Goal: Task Accomplishment & Management: Use online tool/utility

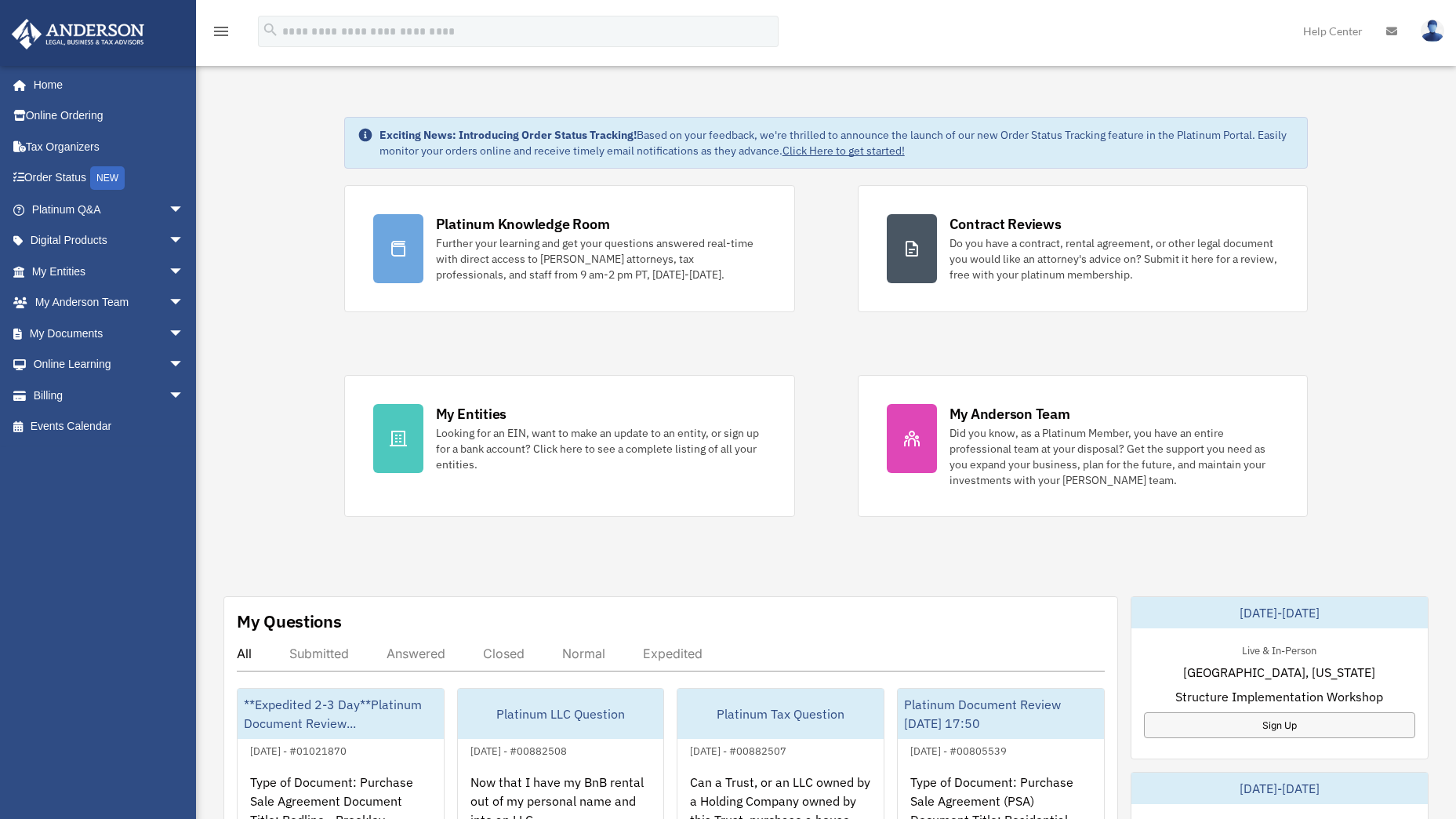
click at [169, 333] on span "arrow_drop_down" at bounding box center [185, 333] width 32 height 32
click at [56, 366] on span at bounding box center [51, 365] width 10 height 11
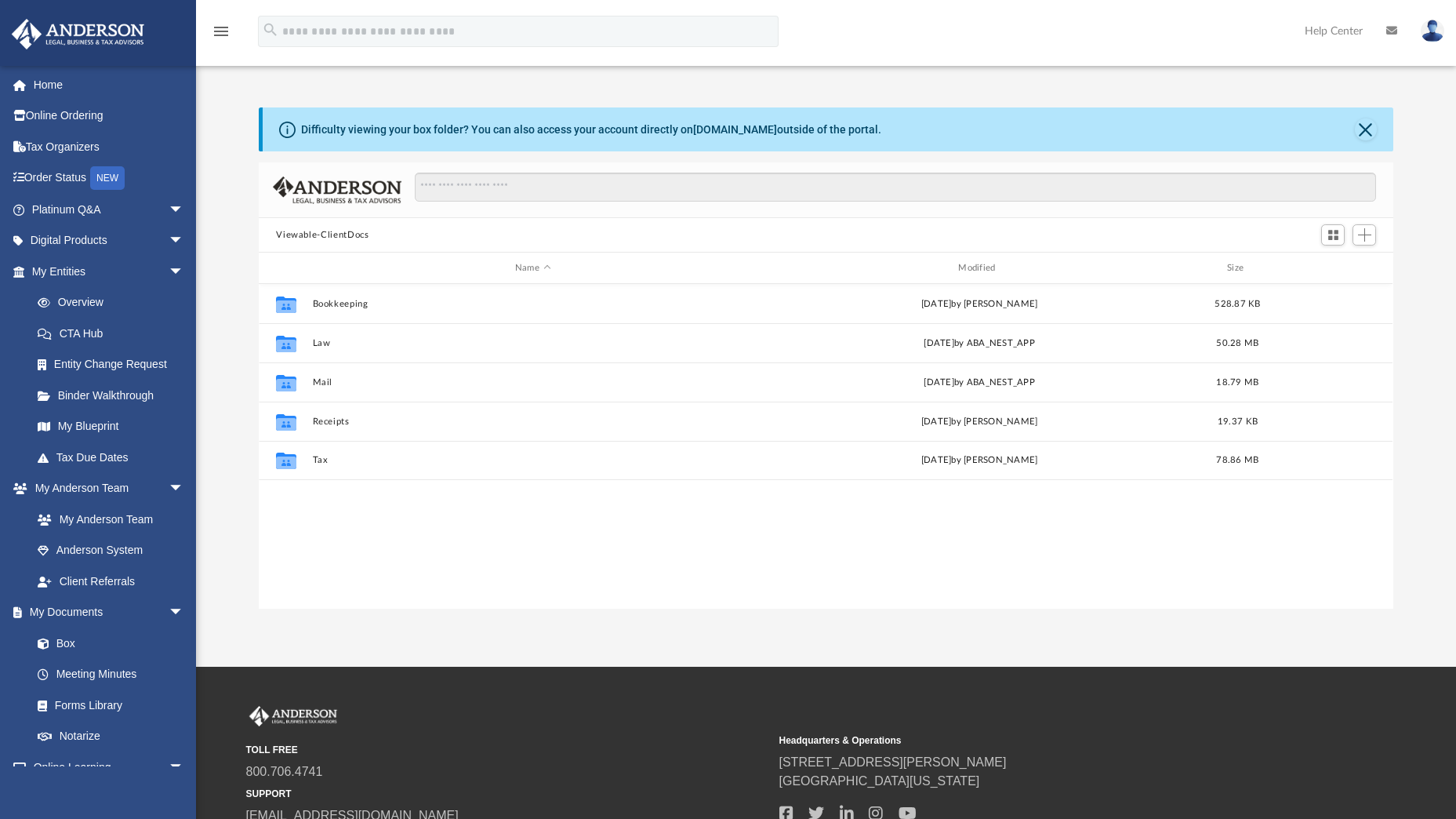
scroll to position [345, 1123]
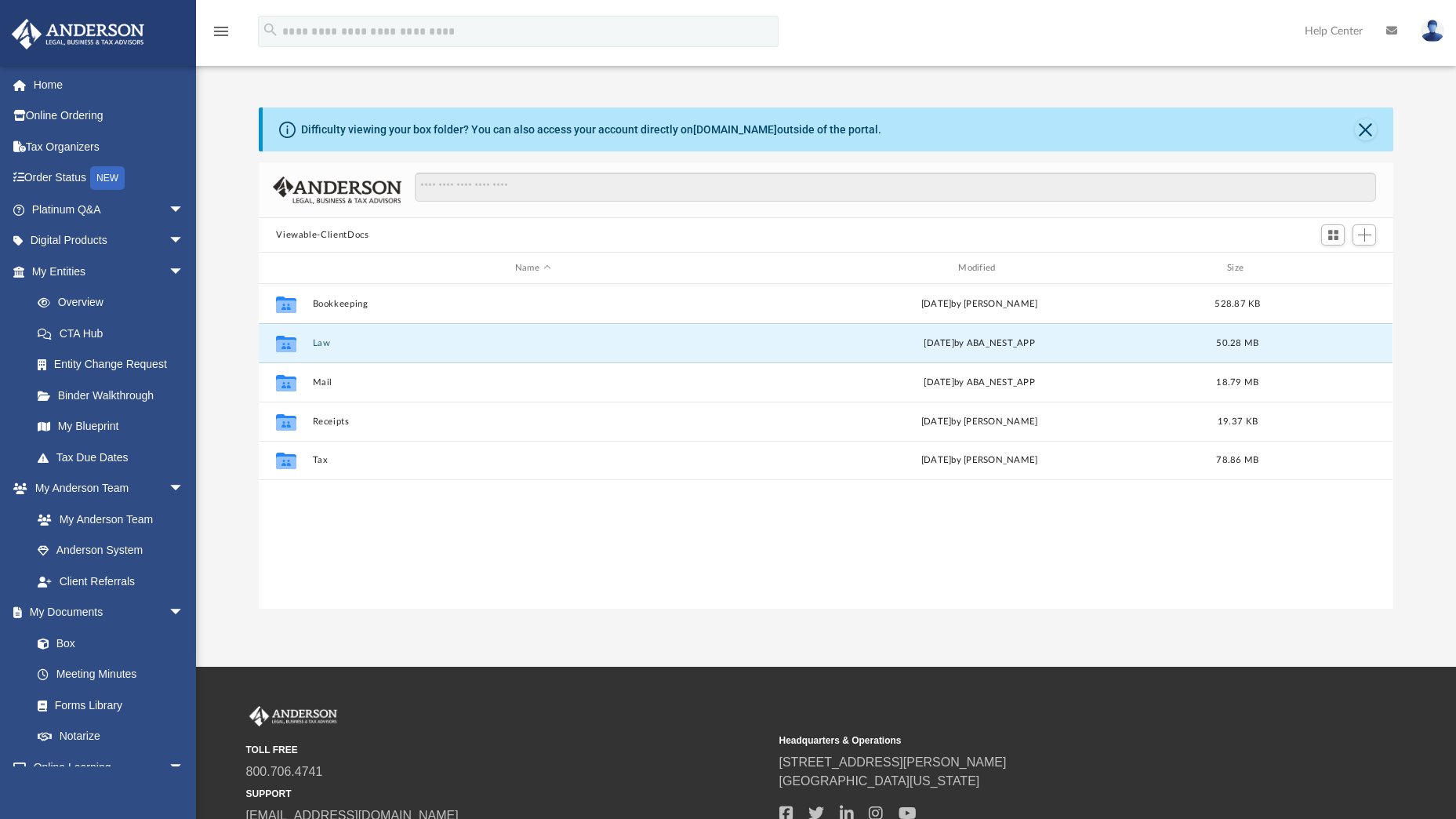
click at [318, 342] on button "Law" at bounding box center [532, 342] width 440 height 10
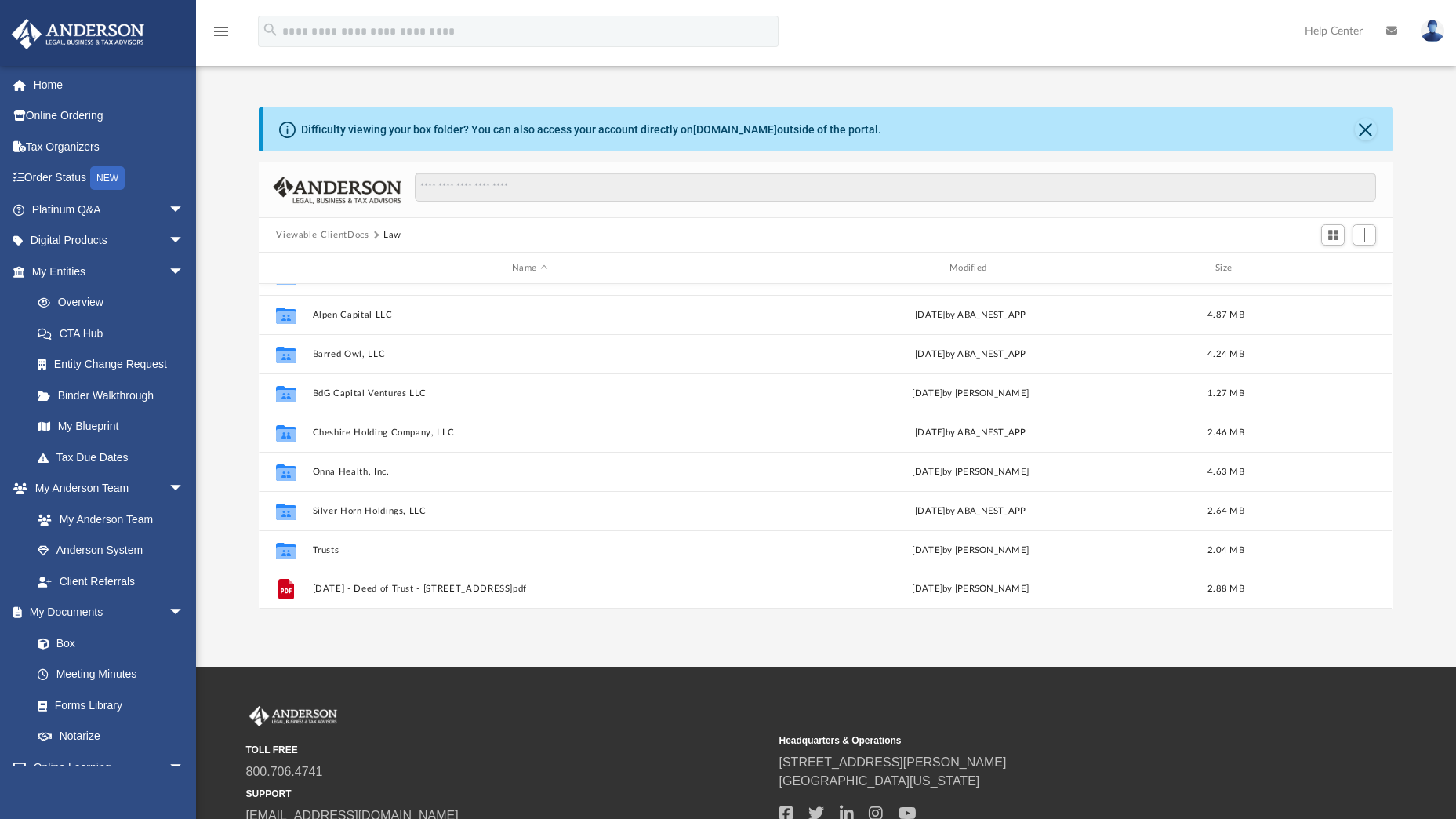
scroll to position [186, 0]
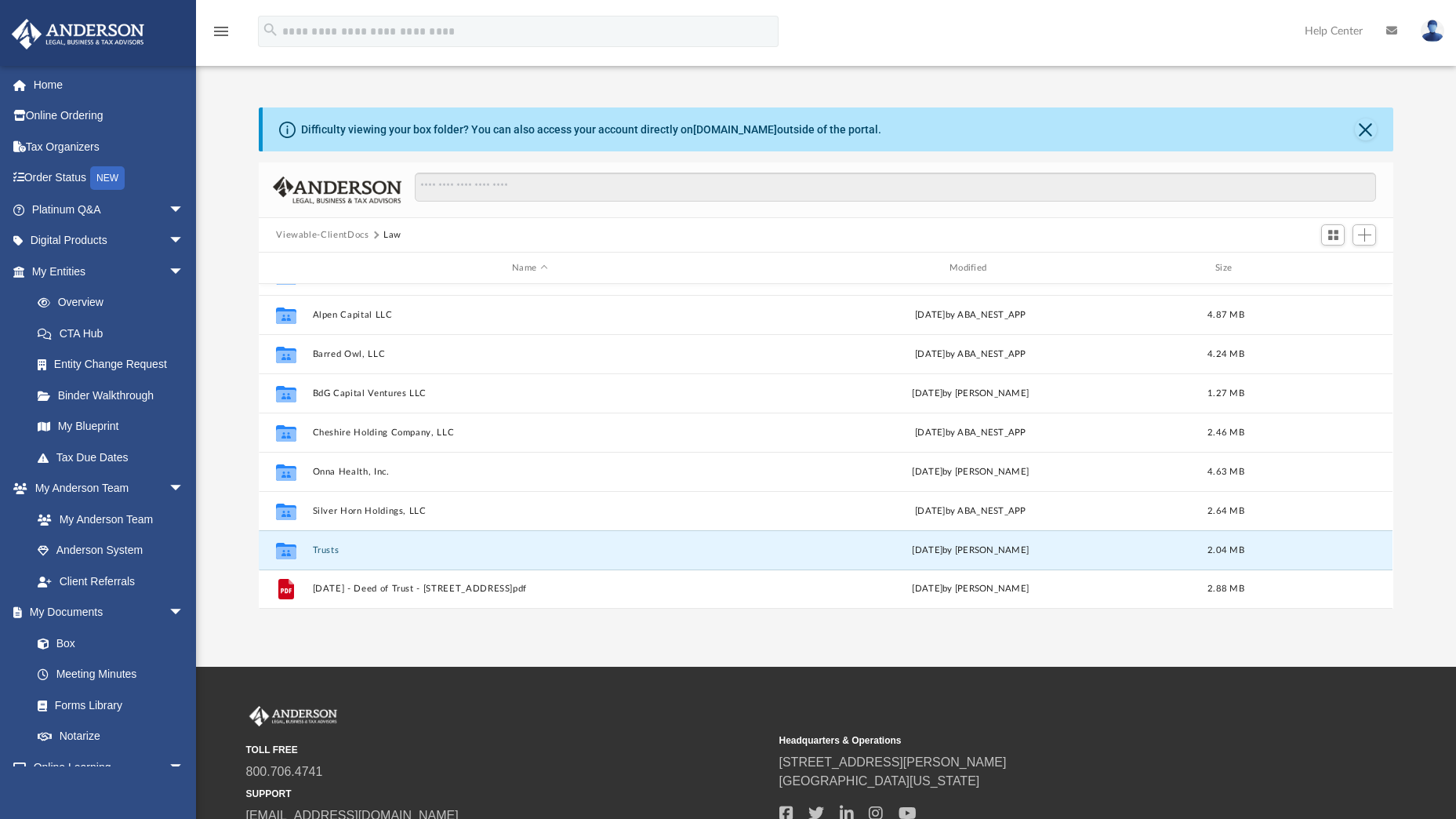
click at [316, 550] on button "Trusts" at bounding box center [530, 550] width 434 height 10
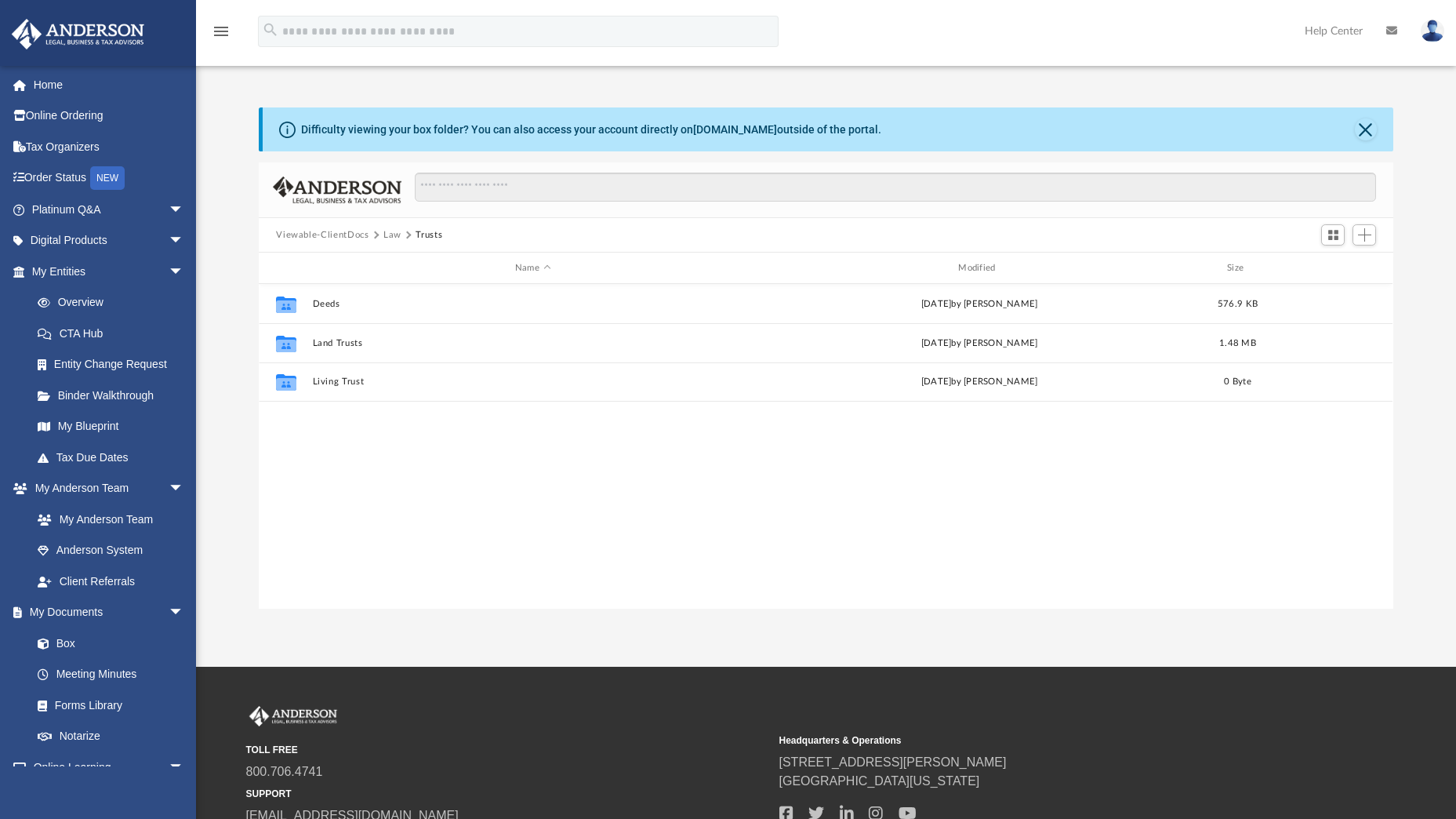
scroll to position [0, 0]
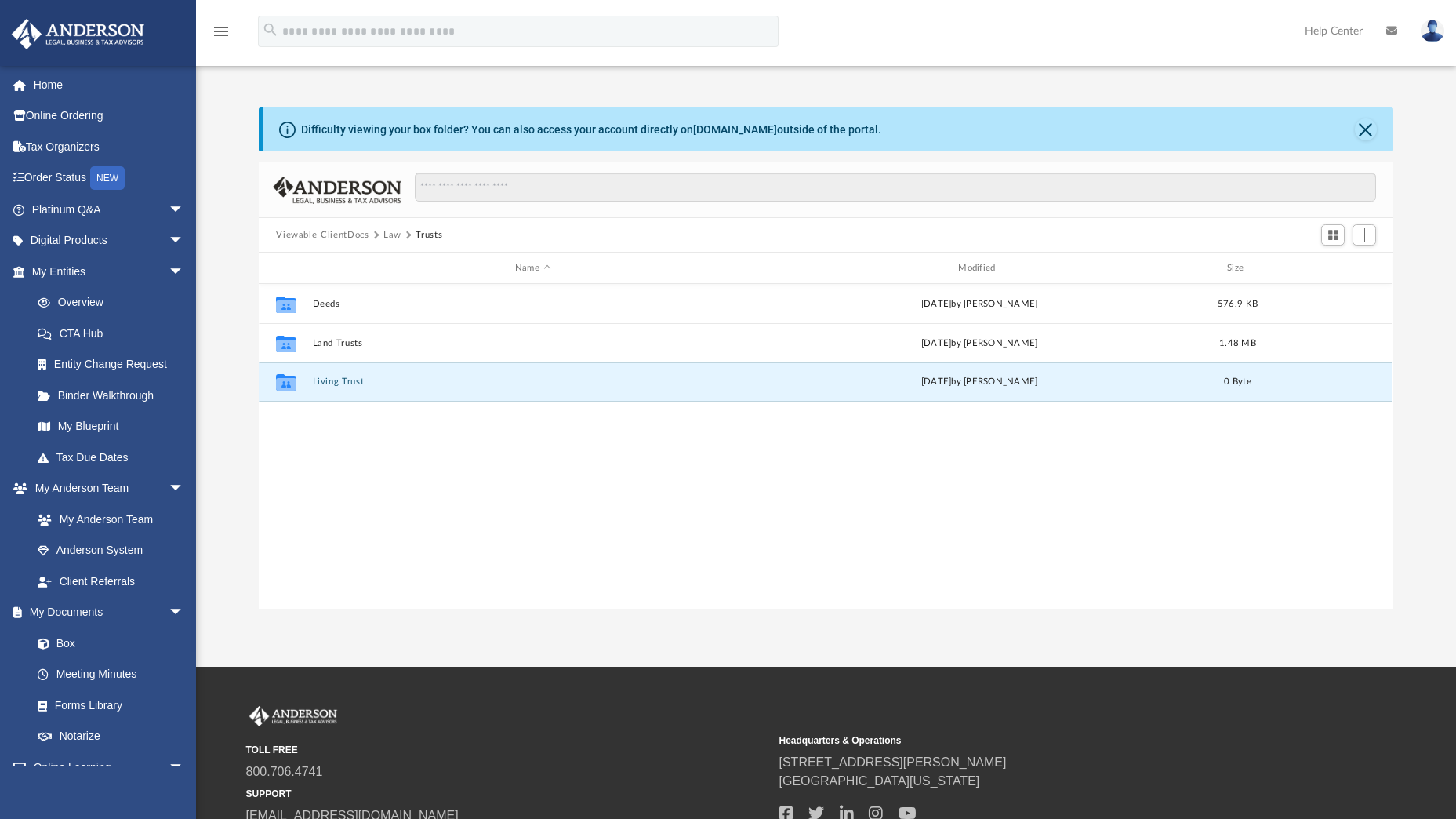
click at [337, 386] on button "Living Trust" at bounding box center [532, 381] width 440 height 10
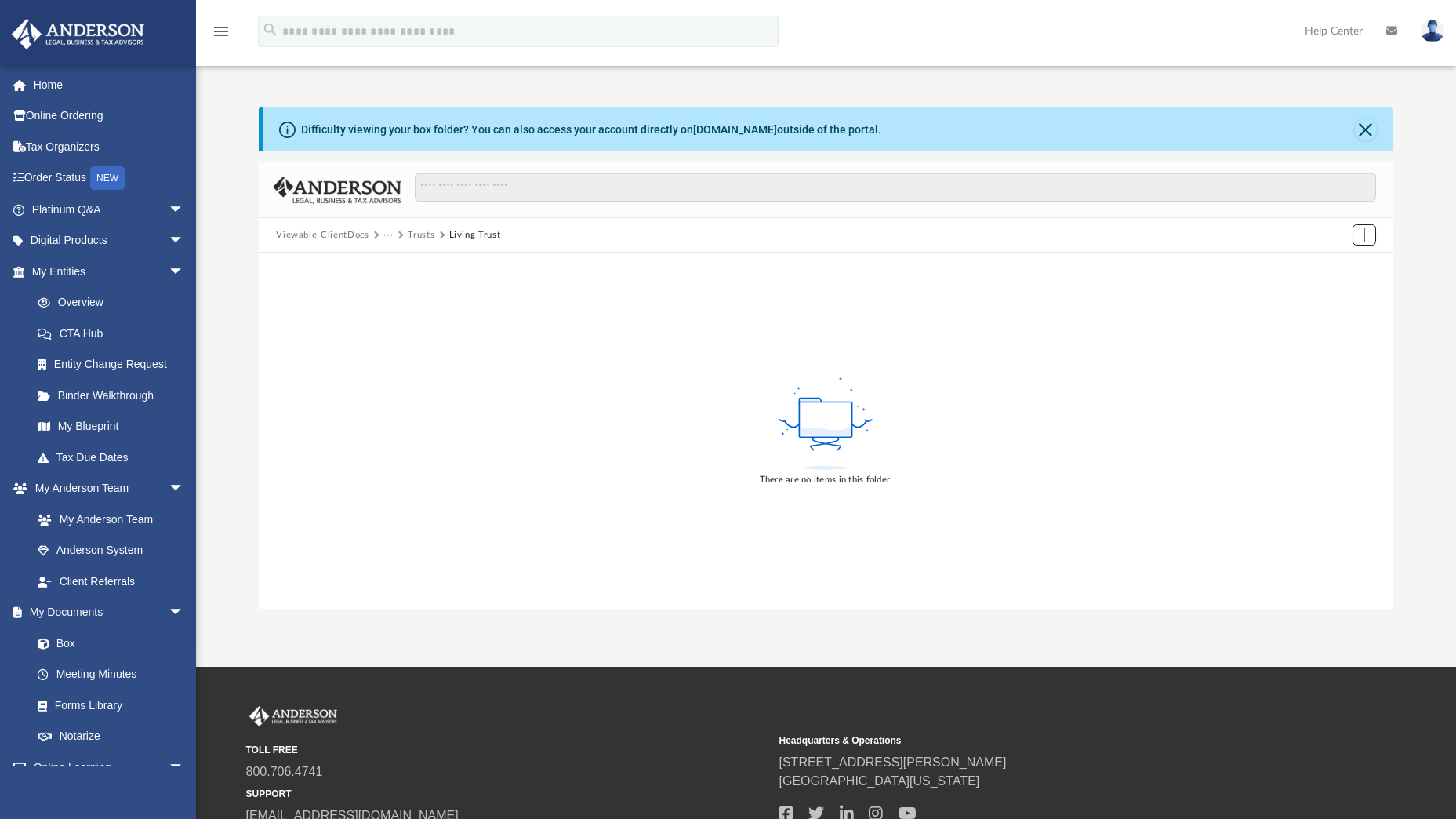
click at [1370, 235] on span "Add" at bounding box center [1364, 235] width 13 height 13
click at [1326, 267] on li "Upload" at bounding box center [1342, 266] width 50 height 17
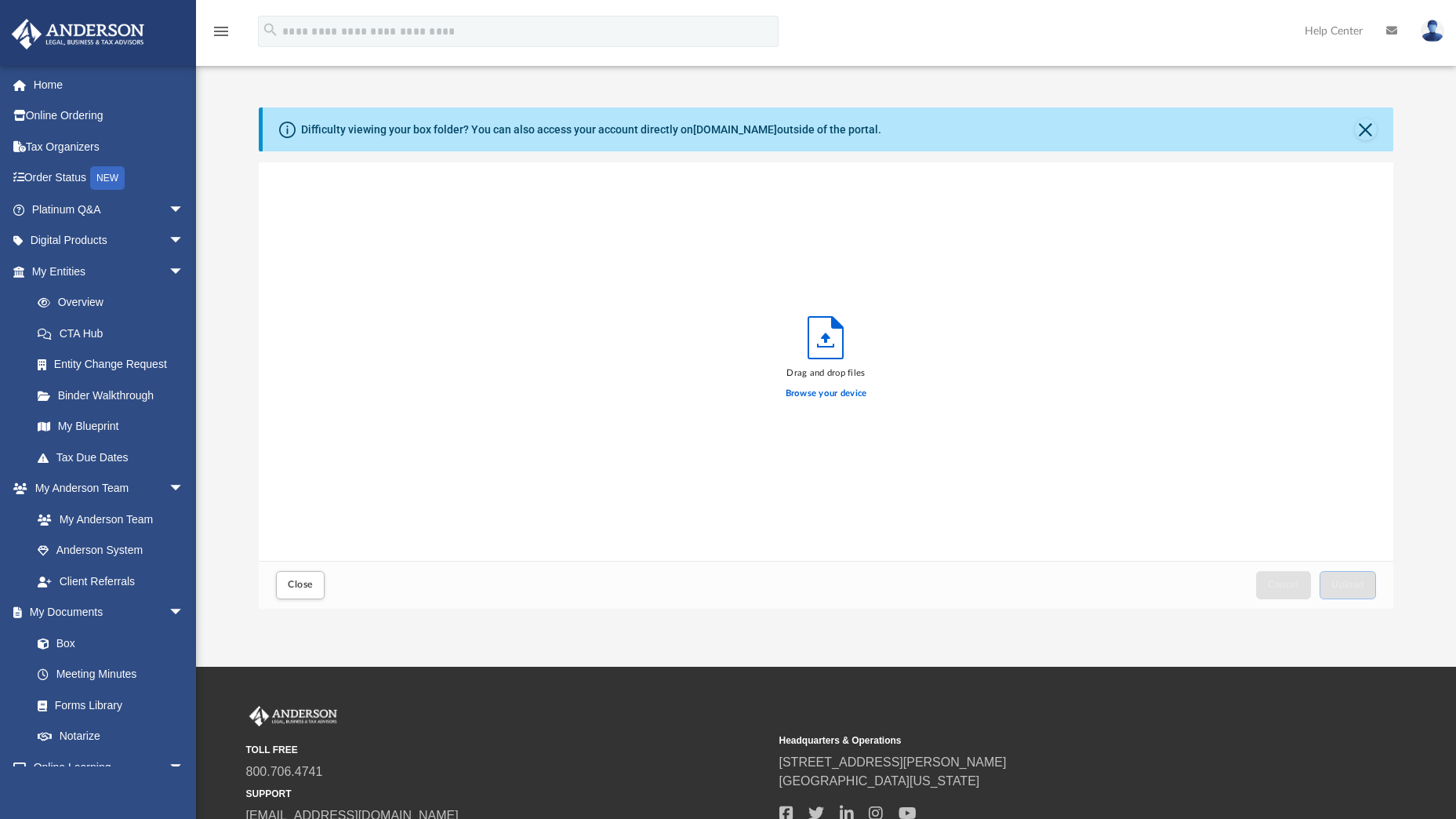
scroll to position [386, 1123]
click at [824, 396] on label "Browse your device" at bounding box center [826, 393] width 82 height 14
click at [0, 0] on input "Browse your device" at bounding box center [0, 0] width 0 height 0
click at [1341, 591] on button "Upload" at bounding box center [1347, 584] width 57 height 28
